Goal: Communication & Community: Answer question/provide support

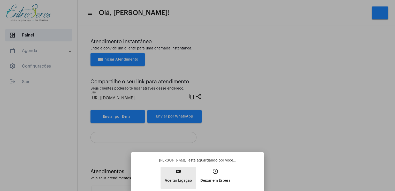
click at [180, 181] on p "Aceitar Ligação" at bounding box center [178, 180] width 27 height 9
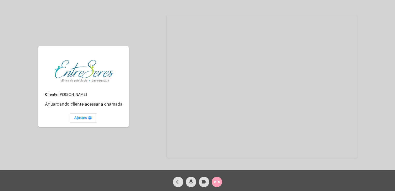
click at [216, 182] on mat-icon "call_end" at bounding box center [217, 182] width 6 height 6
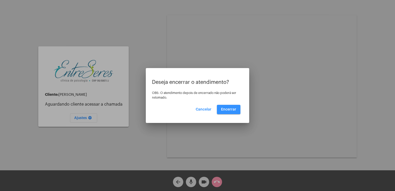
click at [222, 107] on button "Encerrar" at bounding box center [229, 109] width 24 height 9
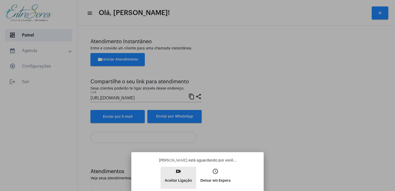
click at [183, 183] on p "Aceitar Ligação" at bounding box center [178, 180] width 27 height 9
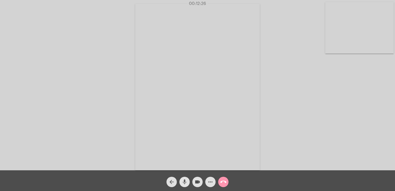
click at [182, 181] on mat-icon "mic" at bounding box center [184, 182] width 6 height 6
click at [182, 181] on mat-icon "mic_off" at bounding box center [184, 182] width 6 height 6
